Goal: Answer question/provide support

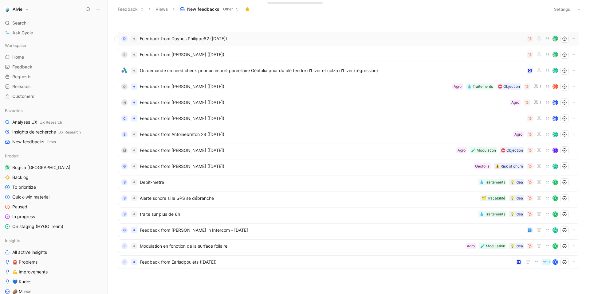
click at [161, 38] on span "Feedback from Daynes Philippe82 ([DATE])" at bounding box center [332, 38] width 385 height 7
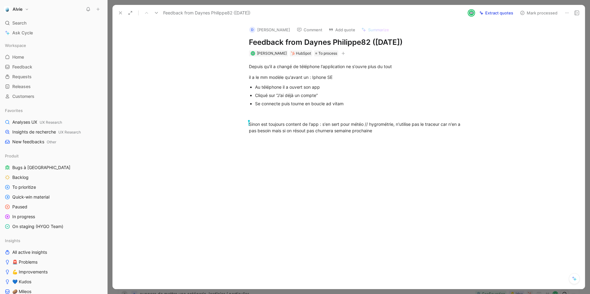
click at [122, 10] on button at bounding box center [120, 13] width 9 height 9
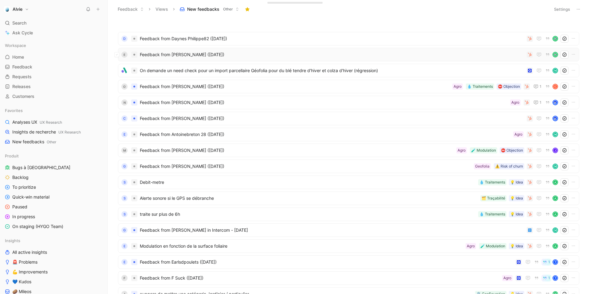
click at [193, 59] on div "E Feedback from [PERSON_NAME] ([DATE])" at bounding box center [348, 55] width 461 height 14
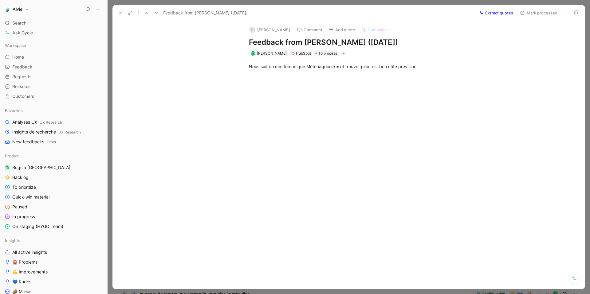
click at [120, 9] on button at bounding box center [120, 13] width 9 height 9
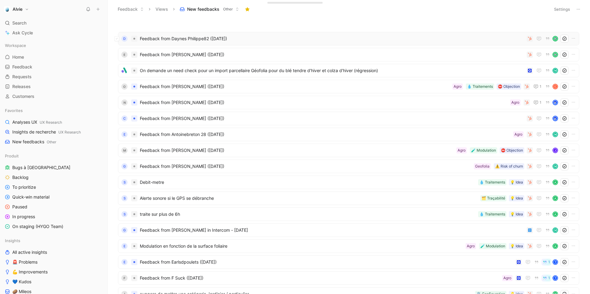
click at [197, 37] on span "Feedback from Daynes Philippe82 ([DATE])" at bounding box center [332, 38] width 385 height 7
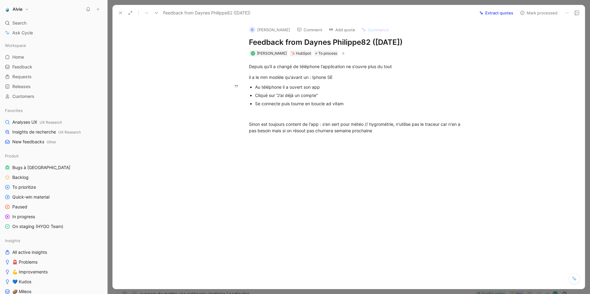
click at [345, 104] on div "Se connecte puis tourne en boucle ad vitam" at bounding box center [358, 104] width 207 height 6
click at [319, 96] on div "Cliqué sur “J’ai déjà un compte”" at bounding box center [358, 95] width 207 height 6
click at [340, 147] on div at bounding box center [355, 185] width 460 height 88
click at [334, 55] on span "To process" at bounding box center [327, 53] width 19 height 6
click at [326, 84] on div at bounding box center [324, 86] width 6 height 6
